Goal: Information Seeking & Learning: Learn about a topic

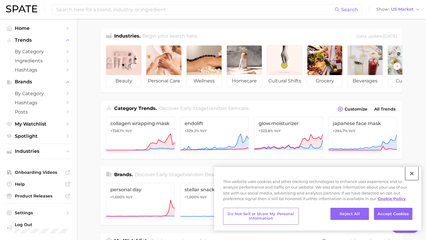
click at [416, 176] on button "Close" at bounding box center [411, 173] width 13 height 13
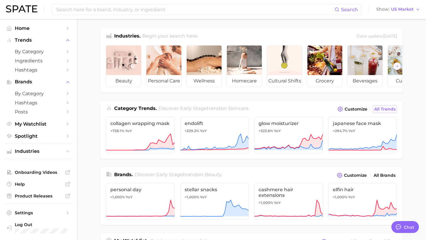
click at [383, 110] on span "All Trends" at bounding box center [384, 109] width 21 height 5
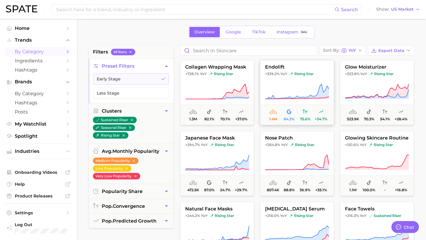
click at [274, 67] on span "endolift" at bounding box center [296, 66] width 73 height 5
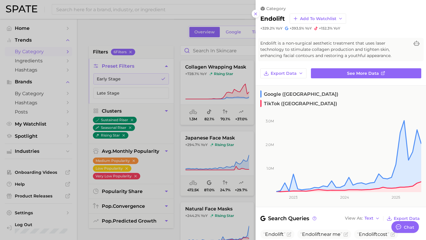
click at [224, 50] on div at bounding box center [213, 120] width 426 height 240
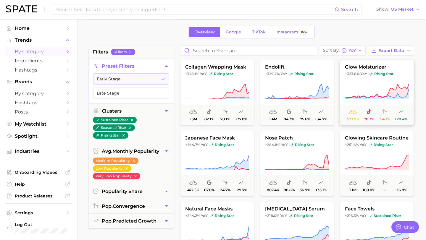
click at [350, 71] on button "glow moisturizer +323.8% YoY rising star 523.9k 70.3% 54.1% +28.4%" at bounding box center [377, 92] width 74 height 65
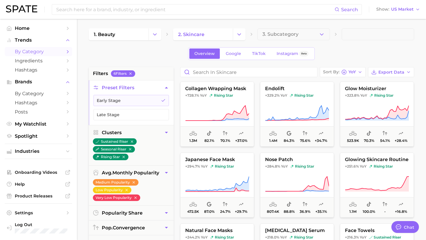
scroll to position [22, 0]
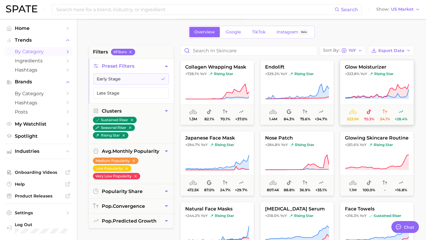
click at [366, 70] on span "glow moisturizer" at bounding box center [376, 66] width 73 height 5
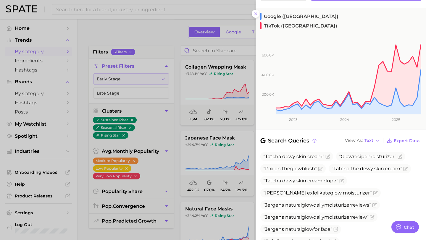
scroll to position [78, 0]
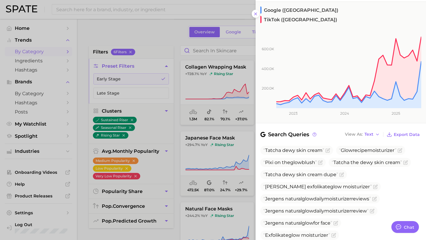
click at [236, 187] on div at bounding box center [213, 120] width 426 height 240
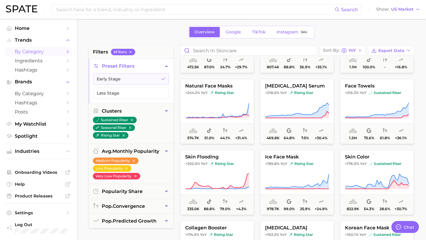
scroll to position [0, 0]
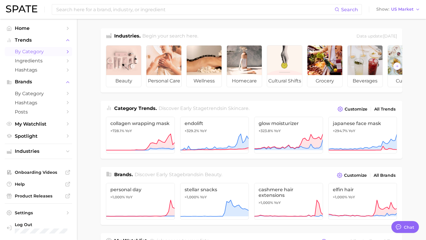
click at [32, 49] on span "by Category" at bounding box center [38, 52] width 47 height 6
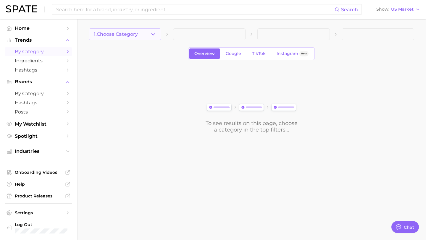
click at [143, 33] on button "1. Choose Category" at bounding box center [125, 34] width 72 height 12
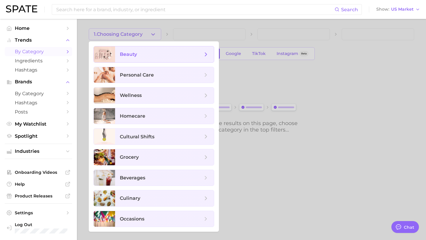
click at [144, 55] on span "beauty" at bounding box center [161, 54] width 83 height 7
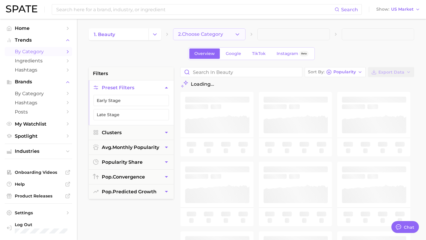
click at [203, 35] on span "2. Choose Category" at bounding box center [200, 34] width 45 height 5
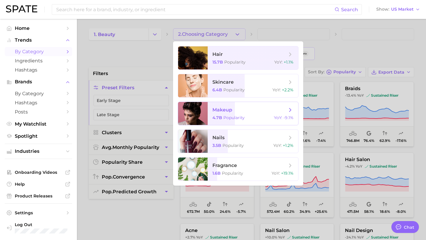
click at [222, 114] on span "makeup 4.7b Popularity YoY : -9.1%" at bounding box center [253, 113] width 91 height 23
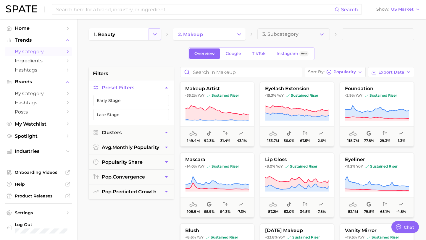
click at [151, 39] on button "Change Category" at bounding box center [154, 34] width 13 height 12
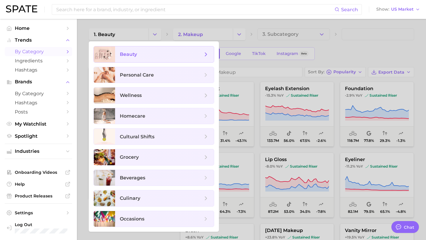
click at [140, 55] on span "beauty" at bounding box center [161, 54] width 83 height 7
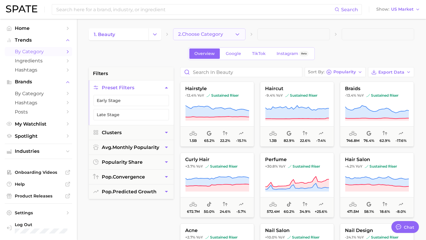
click at [209, 32] on span "2. Choose Category" at bounding box center [200, 34] width 45 height 5
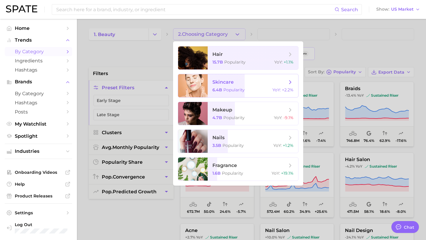
click at [216, 81] on span "skincare" at bounding box center [222, 82] width 21 height 6
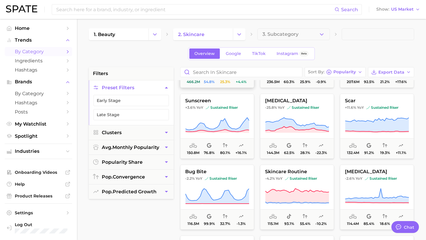
scroll to position [61, 0]
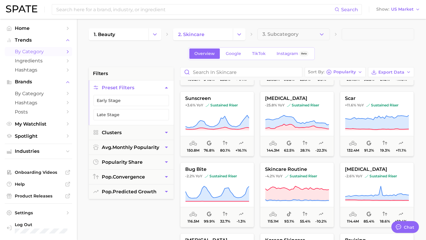
click at [31, 54] on span "by Category" at bounding box center [38, 52] width 47 height 6
click at [31, 42] on span "Trends" at bounding box center [38, 40] width 47 height 5
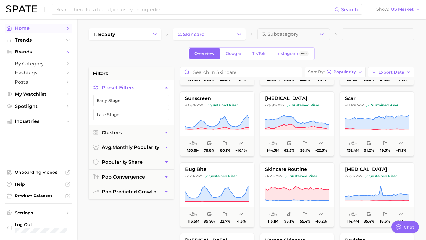
click at [29, 26] on span "Home" at bounding box center [38, 28] width 47 height 6
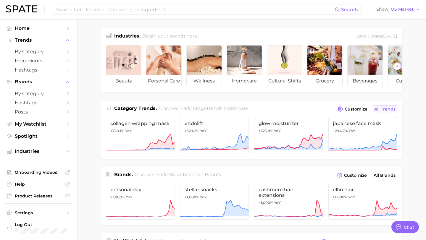
click at [378, 111] on span "All Trends" at bounding box center [384, 109] width 21 height 5
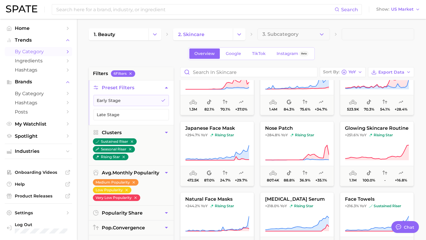
scroll to position [33, 0]
